Goal: Task Accomplishment & Management: Manage account settings

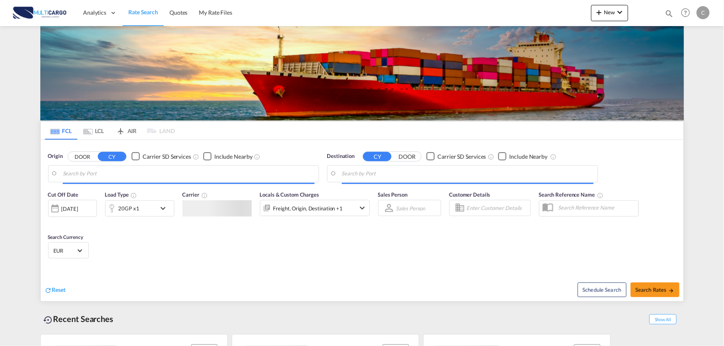
type input "Port of Qingdao, Qingdao, CNTAO"
type input "Leixoes, Leixoes, PTLEI"
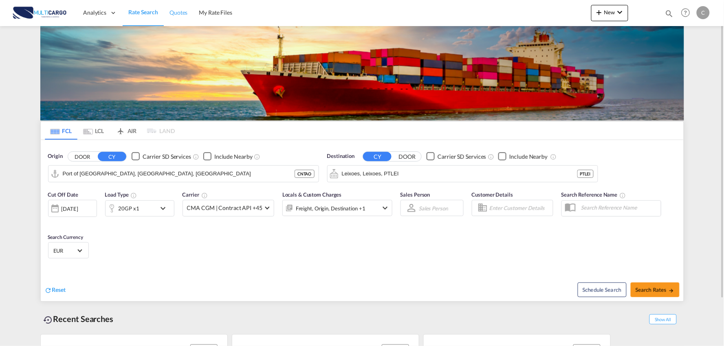
click at [186, 10] on span "Quotes" at bounding box center [178, 12] width 18 height 7
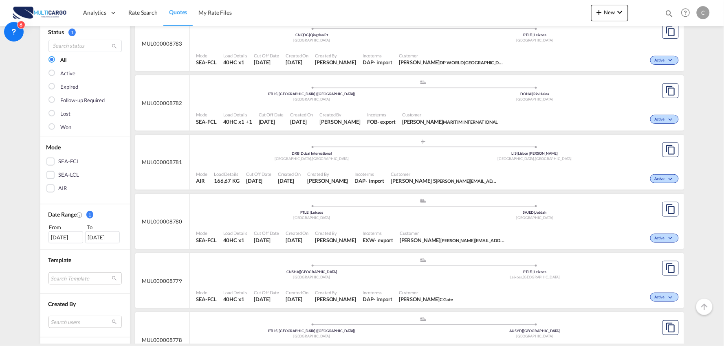
scroll to position [45, 0]
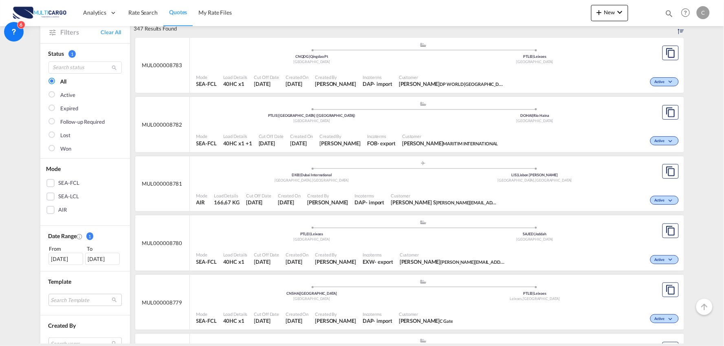
click at [389, 188] on div "Mode AIR Load Details 166,67 KG Cut Off Date 13 Oct 2025 Created On 13 Oct 2025…" at bounding box center [437, 199] width 494 height 24
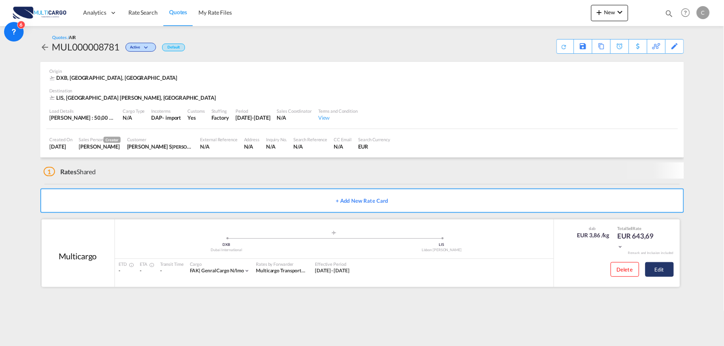
click at [664, 269] on button "Edit" at bounding box center [659, 269] width 29 height 15
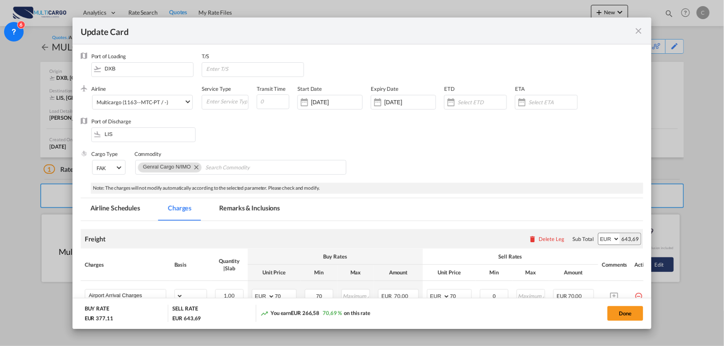
select select "per_bl"
select select "per_kg"
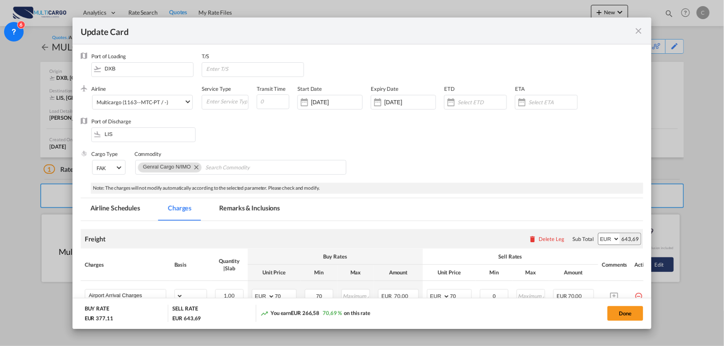
select select "per_shipment"
select select "per_bl"
select select "per_shipment"
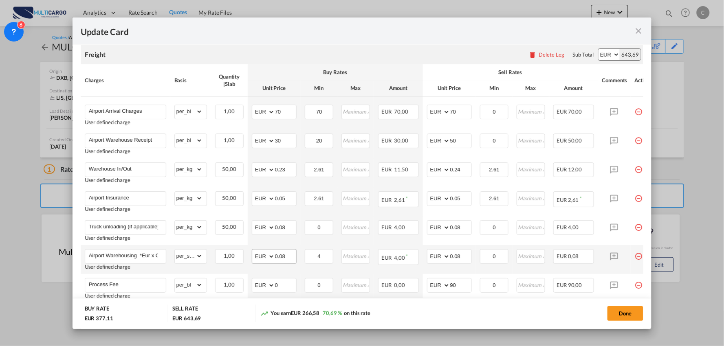
scroll to position [181, 0]
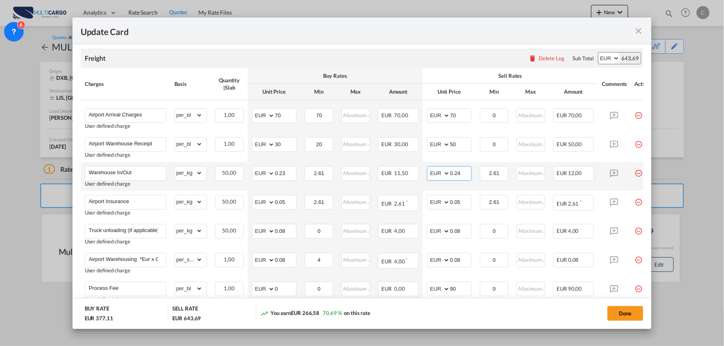
click at [463, 172] on input "0.24" at bounding box center [460, 173] width 21 height 12
type input "0.38"
click at [327, 173] on input "2.61" at bounding box center [318, 173] width 27 height 12
type input "2"
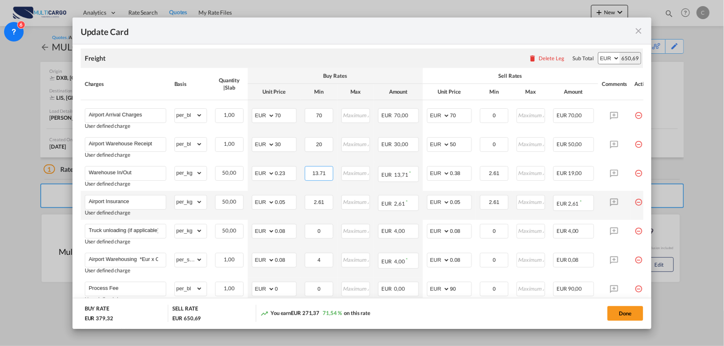
drag, startPoint x: 318, startPoint y: 173, endPoint x: 335, endPoint y: 200, distance: 31.9
click at [318, 174] on input "13.71" at bounding box center [318, 173] width 27 height 12
type input "15.71"
click at [328, 201] on input "2.61" at bounding box center [318, 201] width 27 height 12
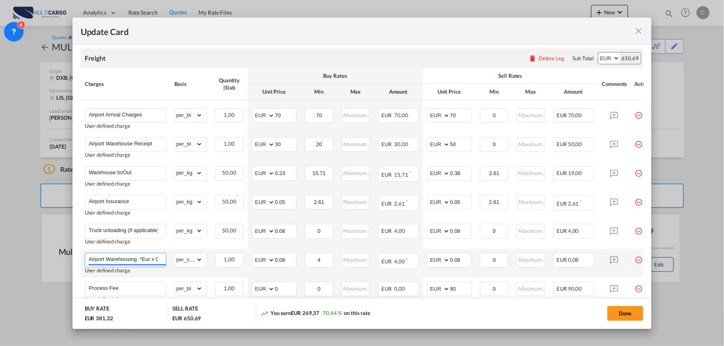
click at [139, 259] on input "Airport Warehousing *Eur x CW x Day - up to 7day - min EUR 4,00" at bounding box center [127, 259] width 77 height 12
drag, startPoint x: 152, startPoint y: 259, endPoint x: 178, endPoint y: 259, distance: 26.1
click at [178, 259] on tr "Airport Warehousing DG *Eur x CW x Day - up to 7day - min EUR 4,00 Adding a use…" at bounding box center [369, 263] width 577 height 29
click at [151, 259] on input "Airport Warehousing DG *Eur x CW x Day - up to 7day - min EUR 4,00" at bounding box center [127, 259] width 77 height 12
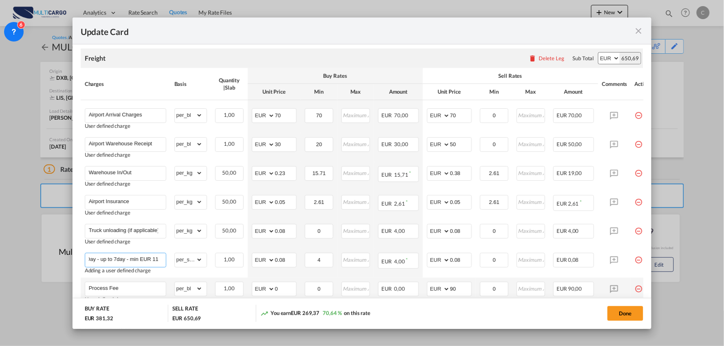
scroll to position [0, 95]
click at [112, 258] on input "Airport Warehousing DG *Eur x CW x Day - up to 7day - min EUR 11,66" at bounding box center [127, 259] width 77 height 12
type input "Airport Warehousing DG *Eur x CW x Day - up to 7day - min EUR 11,66"
drag, startPoint x: 463, startPoint y: 231, endPoint x: 399, endPoint y: 233, distance: 64.4
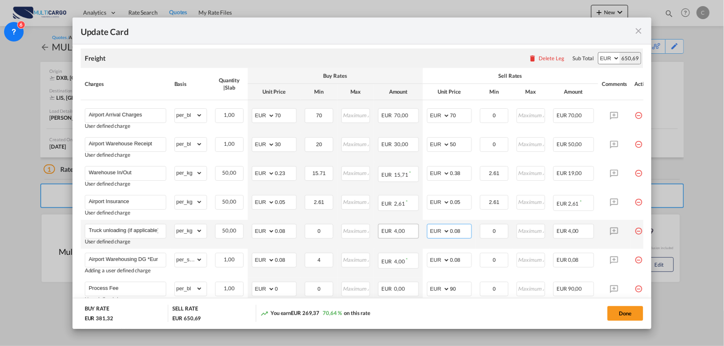
click at [399, 233] on tr "Truck unloading (if applicable) User defined charge Please Enter Already Exists…" at bounding box center [369, 234] width 577 height 29
type input "0.148"
click at [497, 297] on td "0 Please Enter Invalid Input" at bounding box center [494, 292] width 37 height 29
drag, startPoint x: 461, startPoint y: 259, endPoint x: 408, endPoint y: 263, distance: 52.7
click at [408, 263] on tr "Airport Warehousing DG *Eur x CW x Day - up to 7day - min EUR 11,66 Adding a us…" at bounding box center [369, 263] width 577 height 29
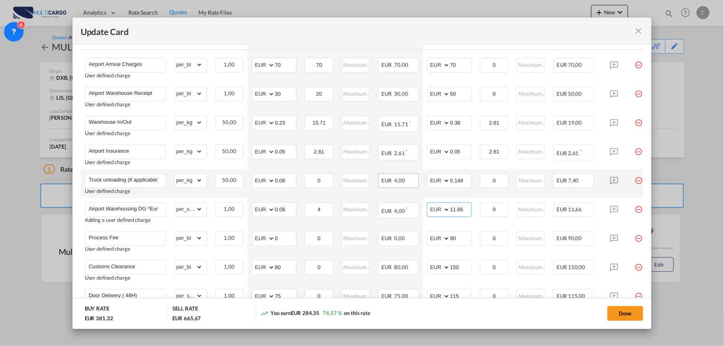
scroll to position [271, 0]
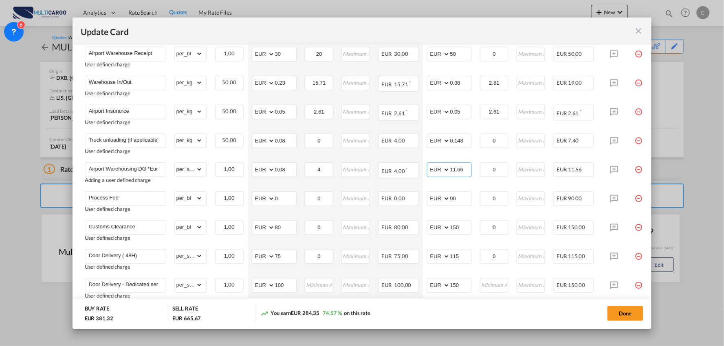
type input "11.66"
drag, startPoint x: 290, startPoint y: 169, endPoint x: 247, endPoint y: 169, distance: 42.3
click at [248, 169] on td "AED AFN ALL AMD ANG AOA ARS AUD AWG AZN BAM BBD BDT BGN BHD BIF BMD BND BOB BRL…" at bounding box center [274, 172] width 53 height 29
type input "0.141"
click at [313, 169] on input "4" at bounding box center [318, 169] width 27 height 12
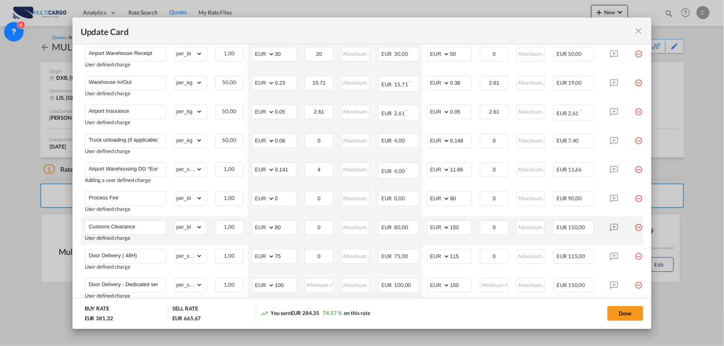
scroll to position [226, 0]
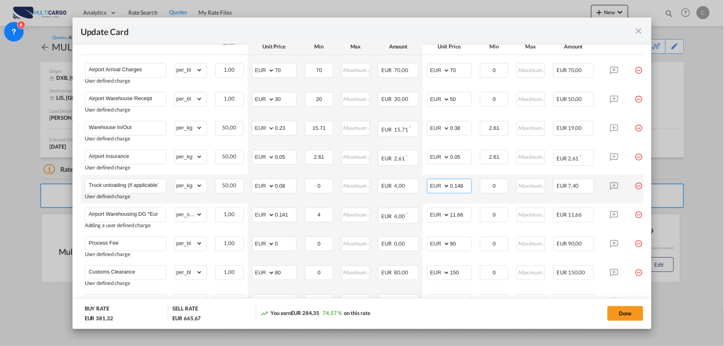
click at [470, 184] on input "0.148" at bounding box center [460, 185] width 21 height 12
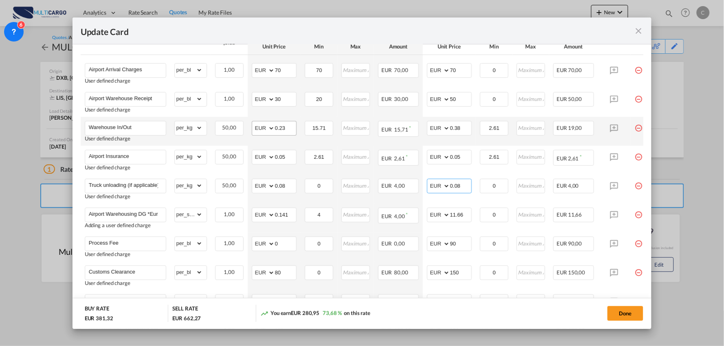
type input "0.08"
click at [290, 129] on input "0.23" at bounding box center [285, 127] width 21 height 12
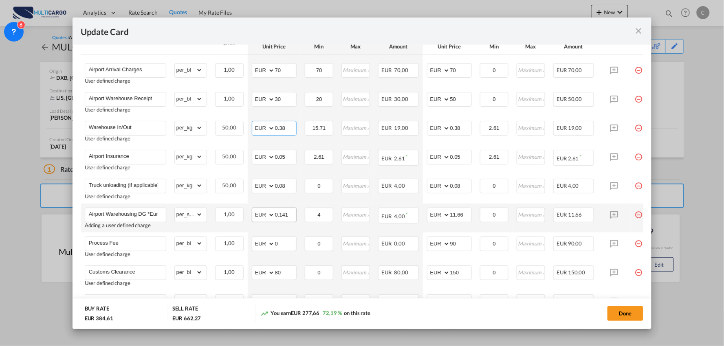
type input "0.38"
click at [293, 213] on input "0.141" at bounding box center [285, 214] width 21 height 12
type input "0.15"
click at [464, 214] on input "11.66" at bounding box center [460, 214] width 21 height 12
drag, startPoint x: 462, startPoint y: 213, endPoint x: 451, endPoint y: 213, distance: 11.4
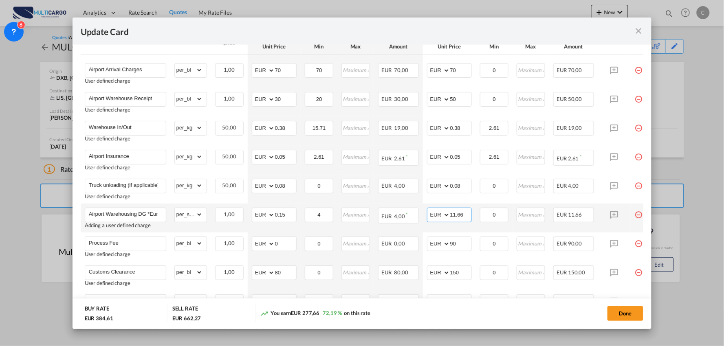
click at [451, 213] on input "11.66" at bounding box center [460, 214] width 21 height 12
type input "0.15"
click at [295, 213] on input "0.15" at bounding box center [285, 214] width 21 height 12
click at [426, 307] on div "You earn EUR 266,15 69,20 % on this rate" at bounding box center [343, 313] width 167 height 17
